Goal: Task Accomplishment & Management: Use online tool/utility

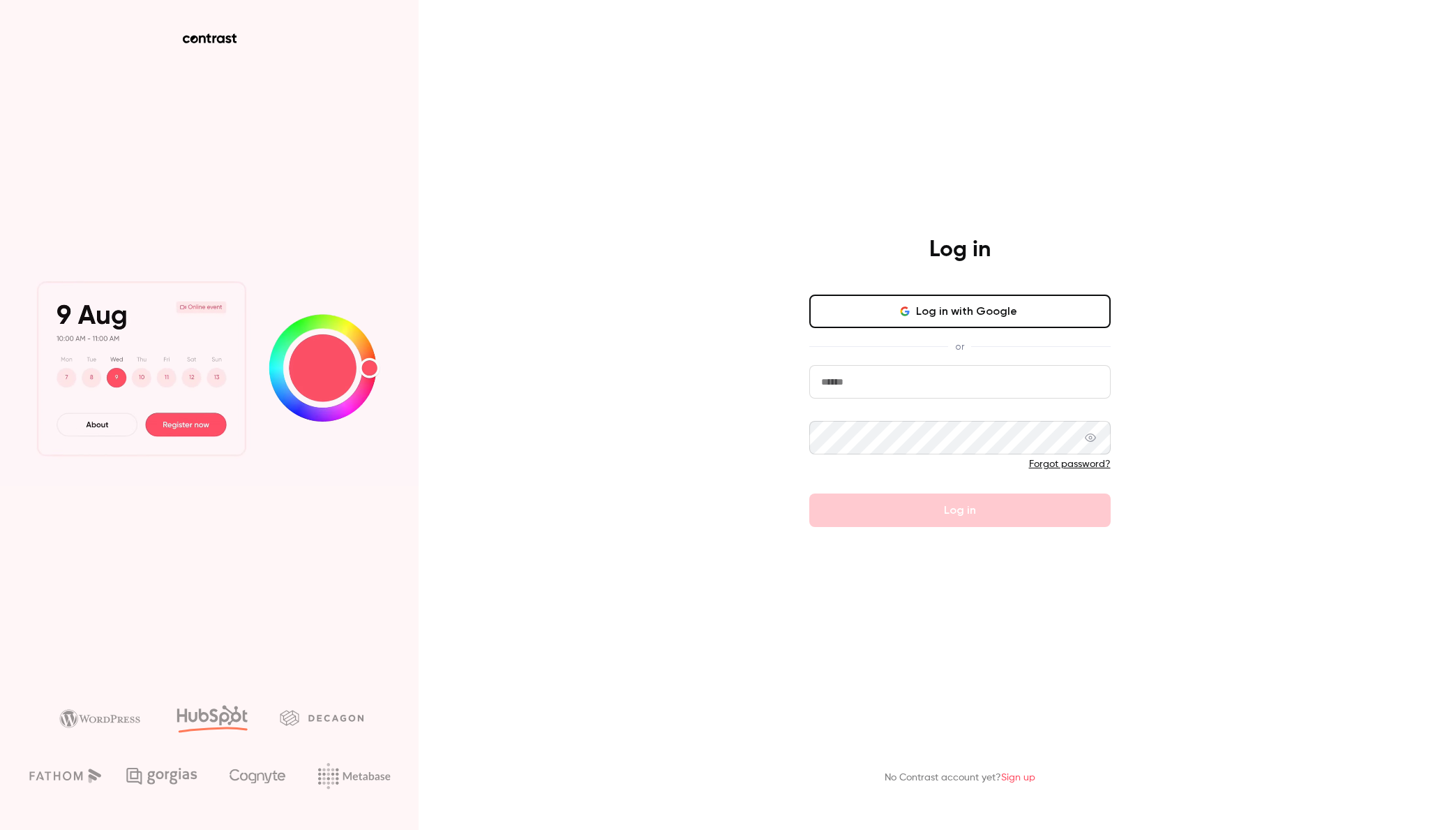
click at [993, 311] on button "Log in with Google" at bounding box center [960, 311] width 301 height 34
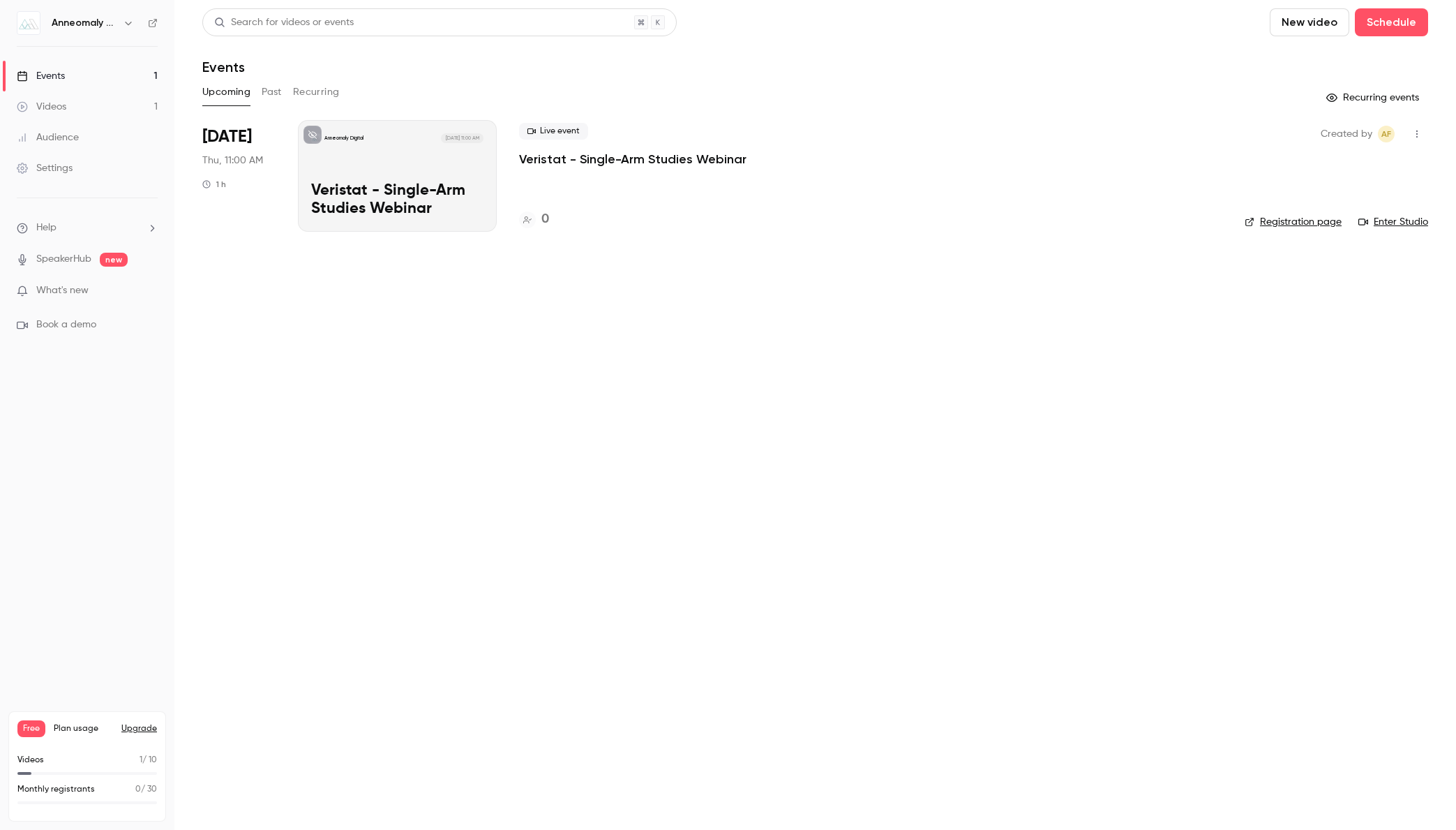
click at [374, 177] on div "Anneomaly Digital Sep 25, 11:00 AM Veristat - Single-Arm Studies Webinar" at bounding box center [396, 176] width 199 height 112
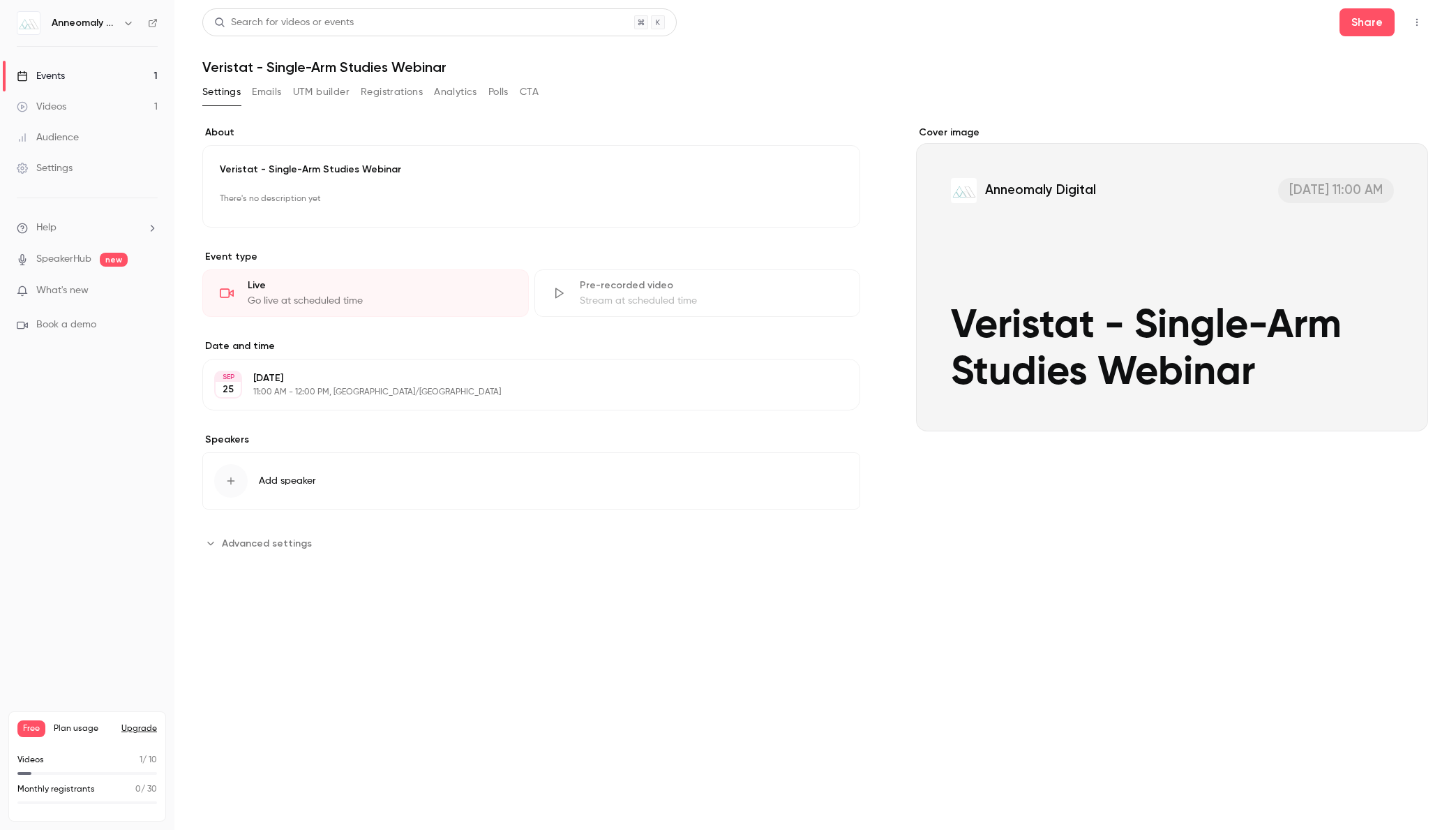
click at [1275, 265] on div "Cover image" at bounding box center [1172, 278] width 512 height 305
click at [0, 0] on input "Anneomaly Digital Sep 25, 11:00 AM Veristat - Single-Arm Studies Webinar" at bounding box center [0, 0] width 0 height 0
click at [260, 539] on span "Advanced settings" at bounding box center [267, 543] width 90 height 15
click at [544, 94] on div "Settings Emails UTM builder Registrations Analytics Polls CTA" at bounding box center [815, 94] width 1225 height 28
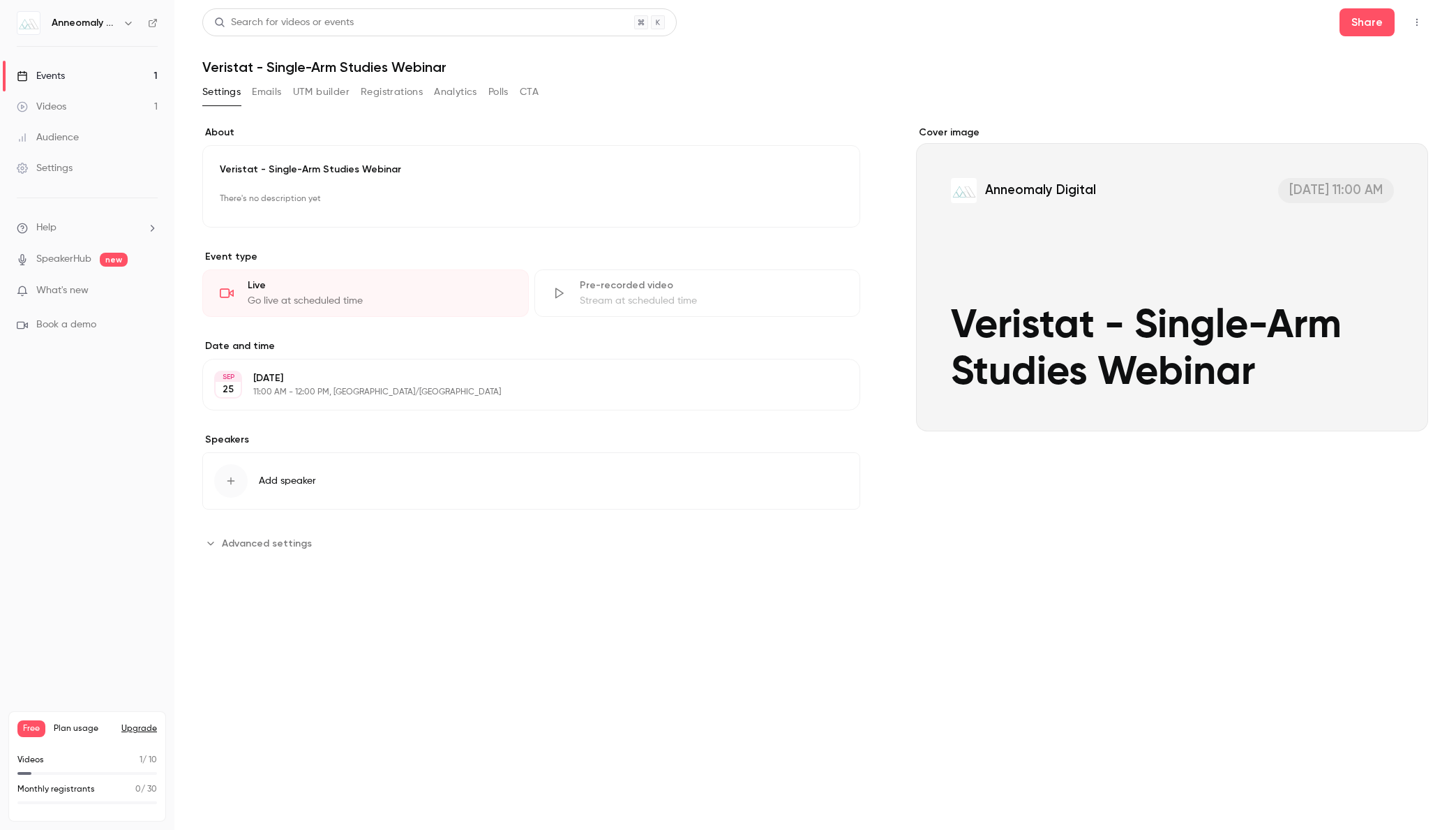
click at [1415, 25] on icon "button" at bounding box center [1417, 22] width 12 height 10
click at [1351, 94] on div "Enter Studio" at bounding box center [1362, 94] width 106 height 14
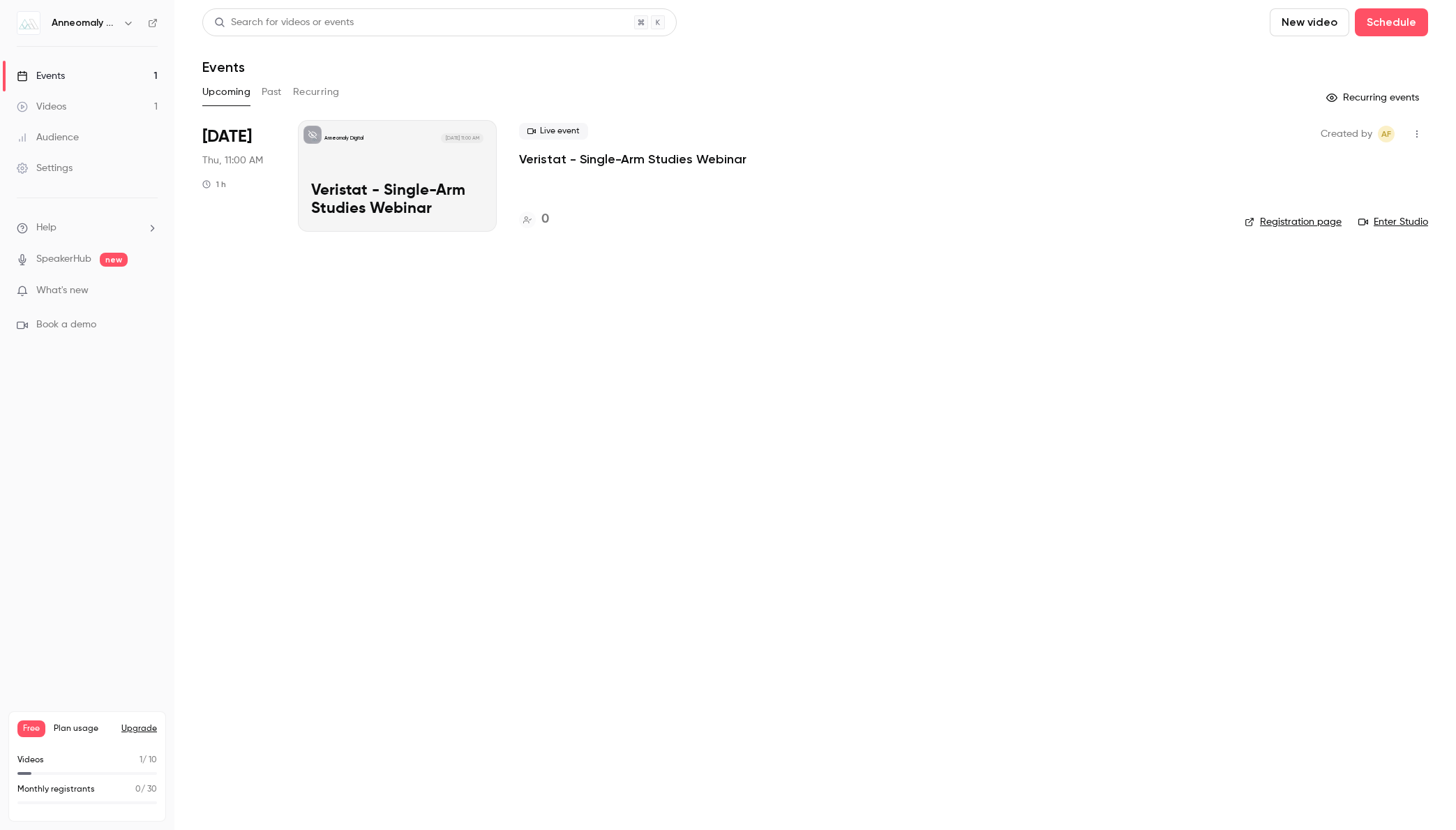
click at [268, 91] on button "Past" at bounding box center [271, 91] width 20 height 22
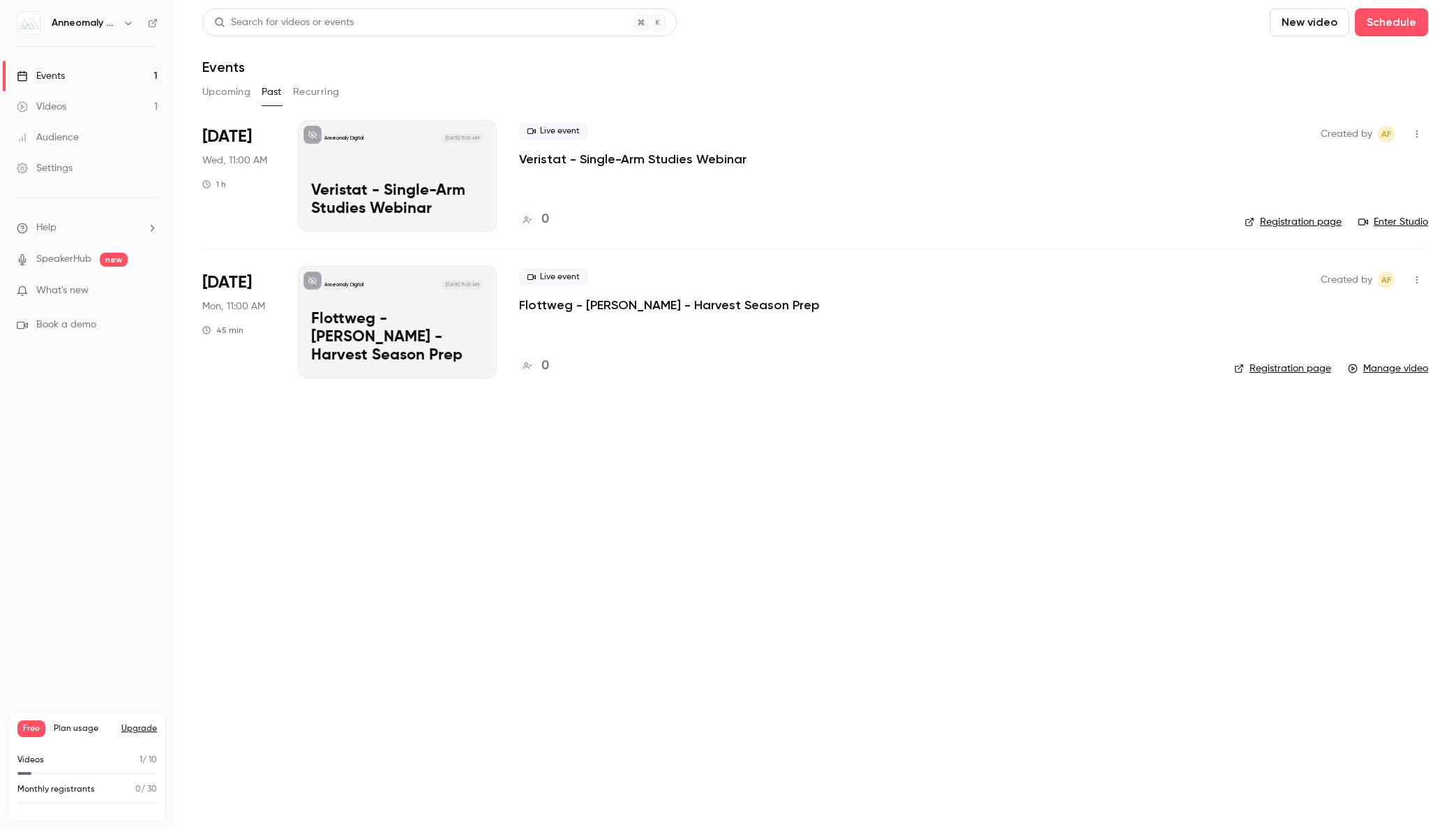
click at [660, 158] on p "Veristat - Single-Arm Studies Webinar" at bounding box center [632, 158] width 228 height 16
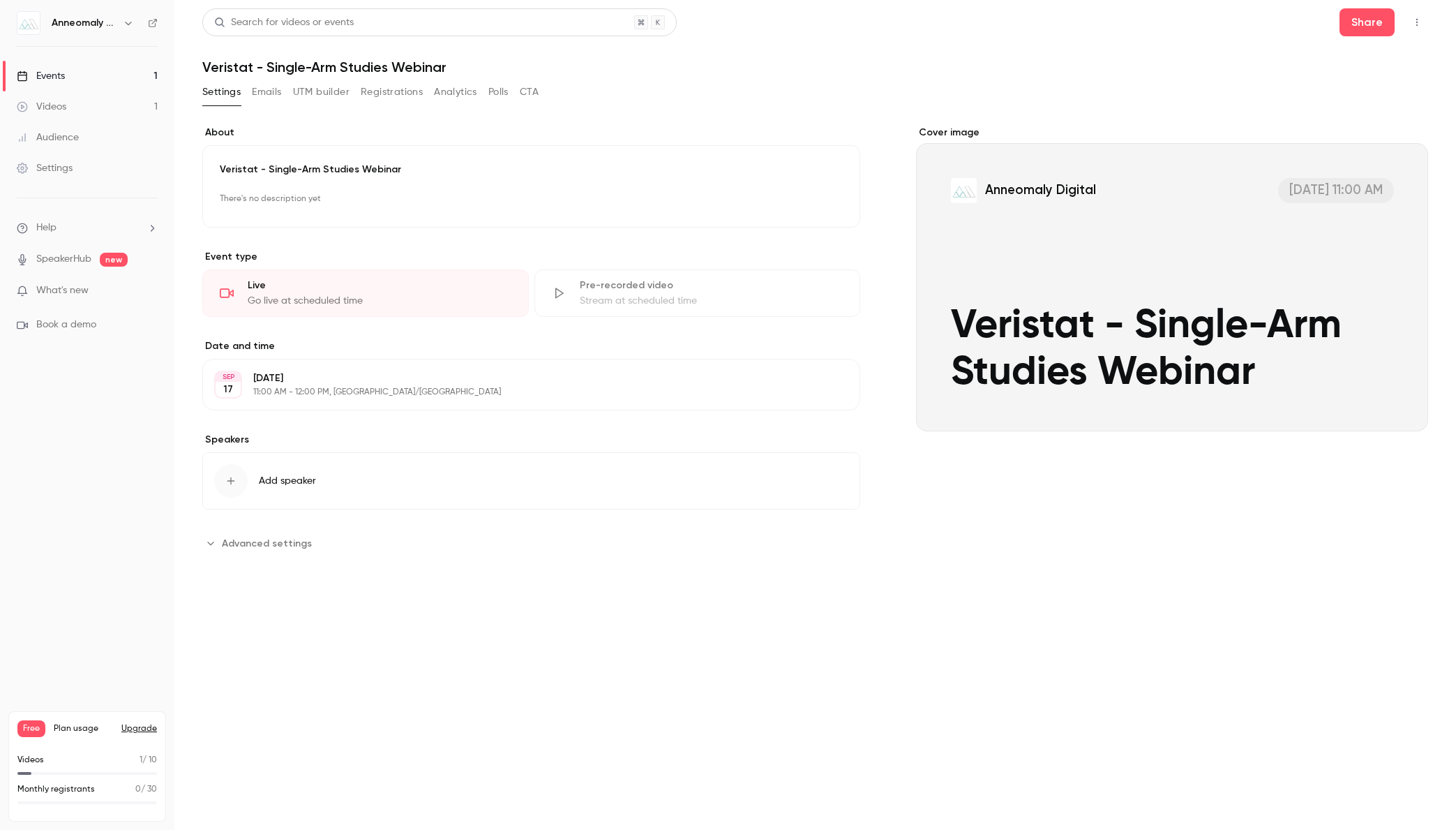
click at [395, 289] on div "Live" at bounding box center [379, 285] width 264 height 14
click at [1414, 21] on icon "button" at bounding box center [1417, 22] width 12 height 10
click at [1340, 94] on div "Enter Studio" at bounding box center [1362, 94] width 106 height 14
